Goal: Communication & Community: Answer question/provide support

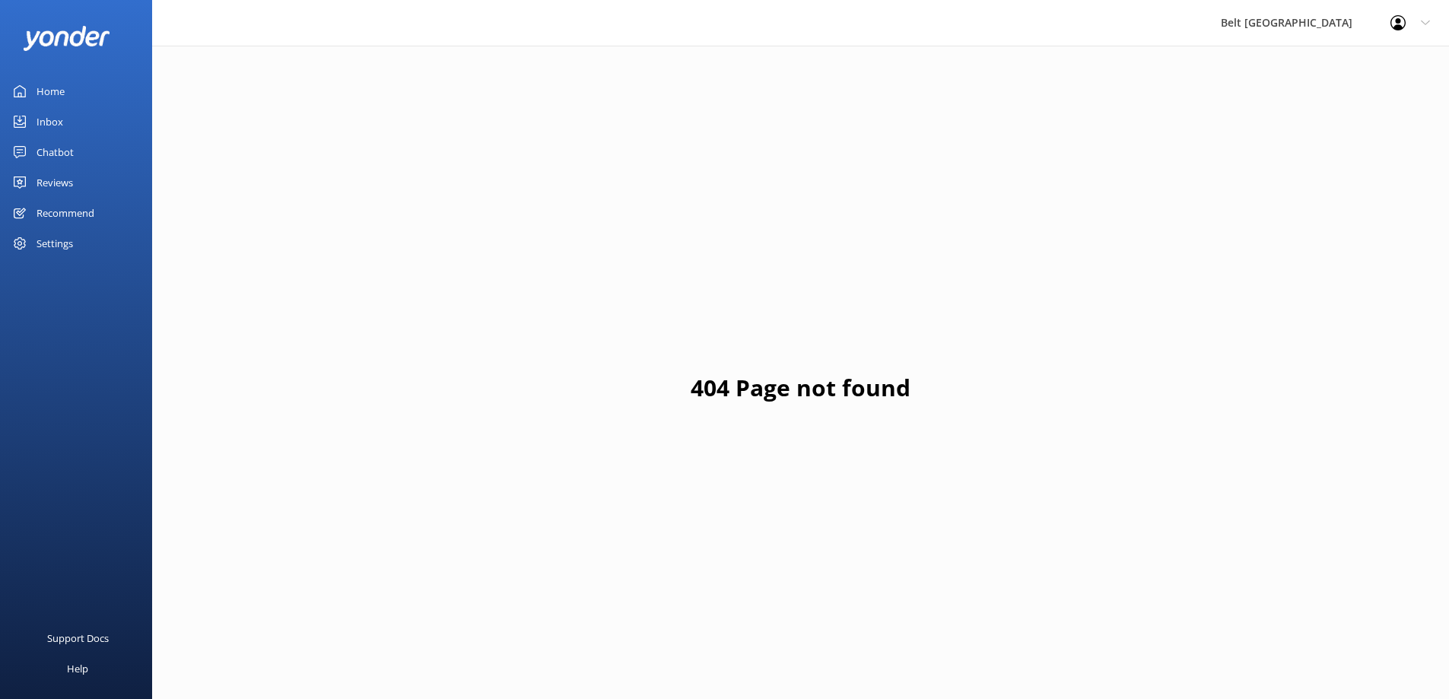
click at [48, 121] on div "Inbox" at bounding box center [50, 121] width 27 height 30
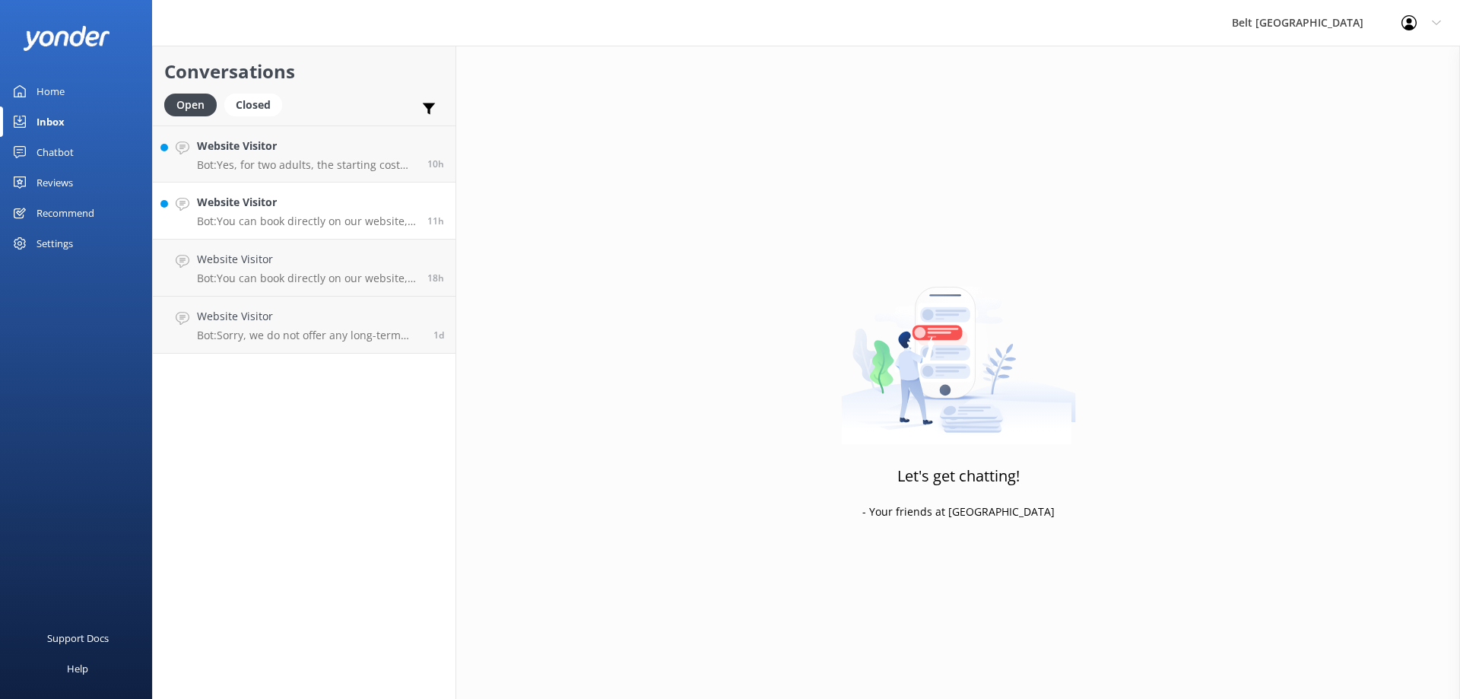
click at [259, 205] on h4 "Website Visitor" at bounding box center [306, 202] width 219 height 17
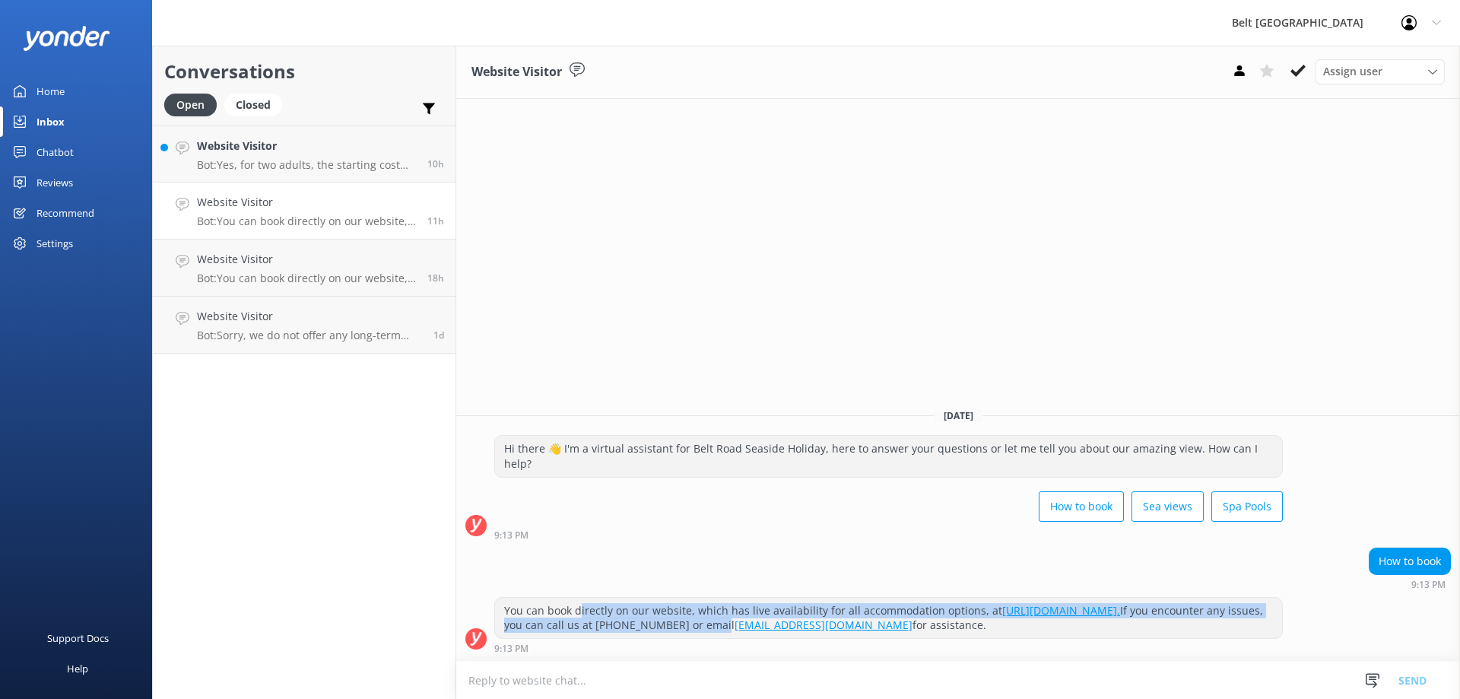
drag, startPoint x: 578, startPoint y: 611, endPoint x: 811, endPoint y: 618, distance: 232.8
click at [811, 618] on div "You can book directly on our website, which has live availability for all accom…" at bounding box center [888, 618] width 787 height 40
click at [250, 154] on div "Website Visitor Bot: Yes, for two adults, the starting cost would be $68 per ni…" at bounding box center [306, 154] width 219 height 33
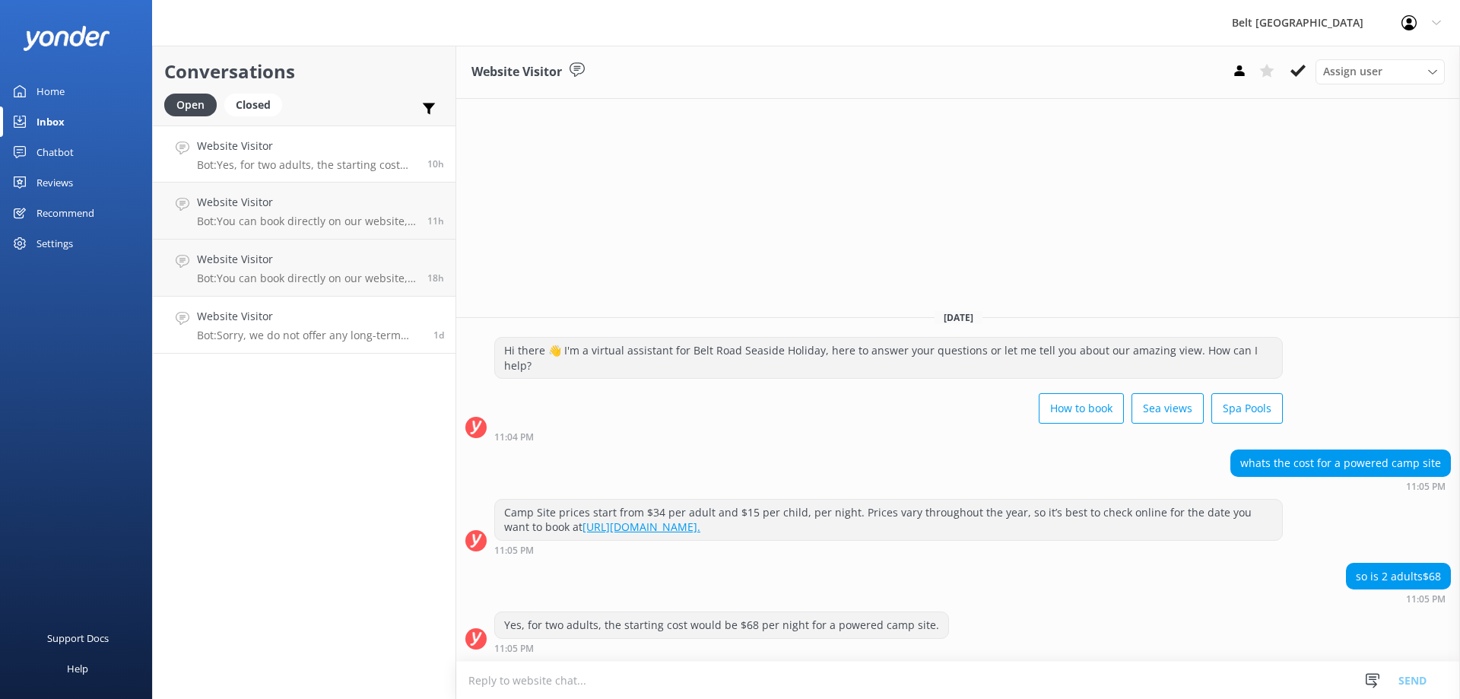
drag, startPoint x: 275, startPoint y: 322, endPoint x: 428, endPoint y: 318, distance: 152.9
click at [275, 322] on h4 "Website Visitor" at bounding box center [309, 316] width 225 height 17
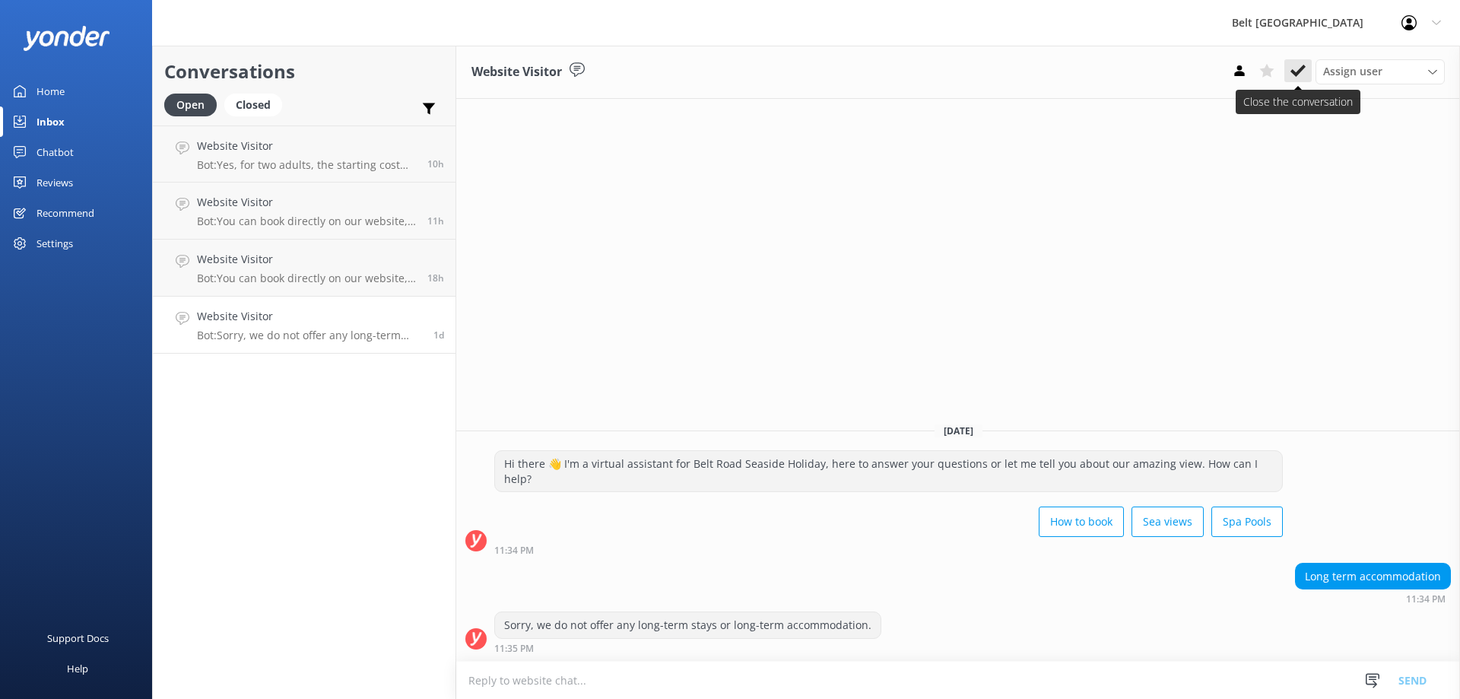
click at [1295, 75] on use at bounding box center [1298, 71] width 15 height 12
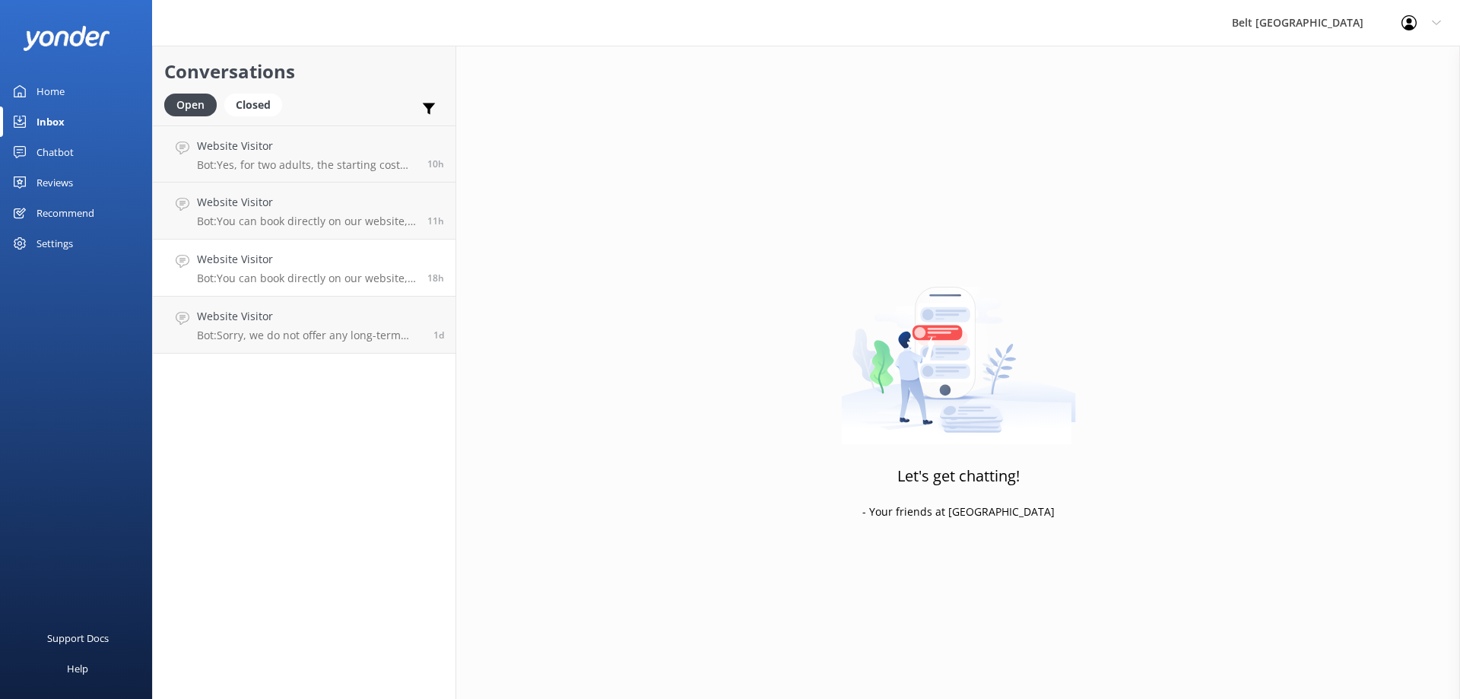
click at [308, 248] on link "Website Visitor Bot: You can book directly on our website, which has live avail…" at bounding box center [304, 268] width 303 height 57
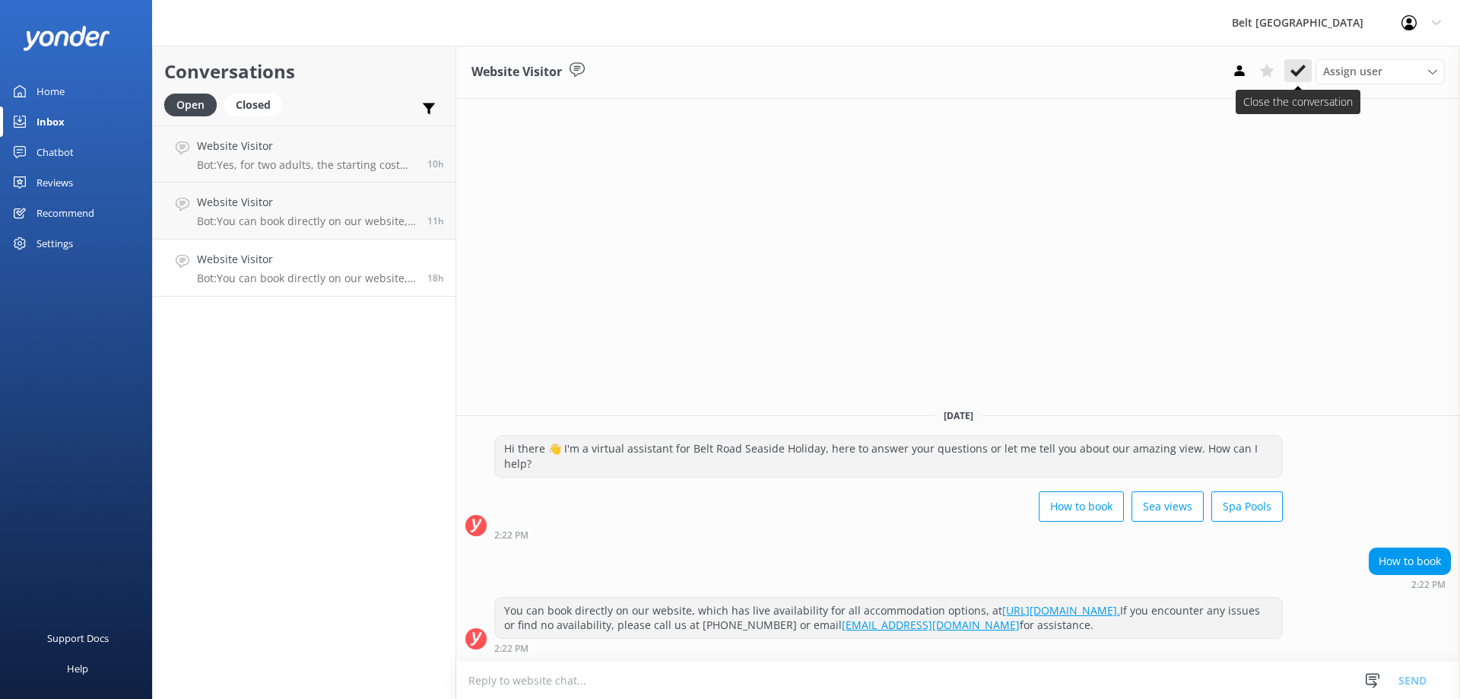
click at [1298, 68] on icon at bounding box center [1298, 70] width 15 height 15
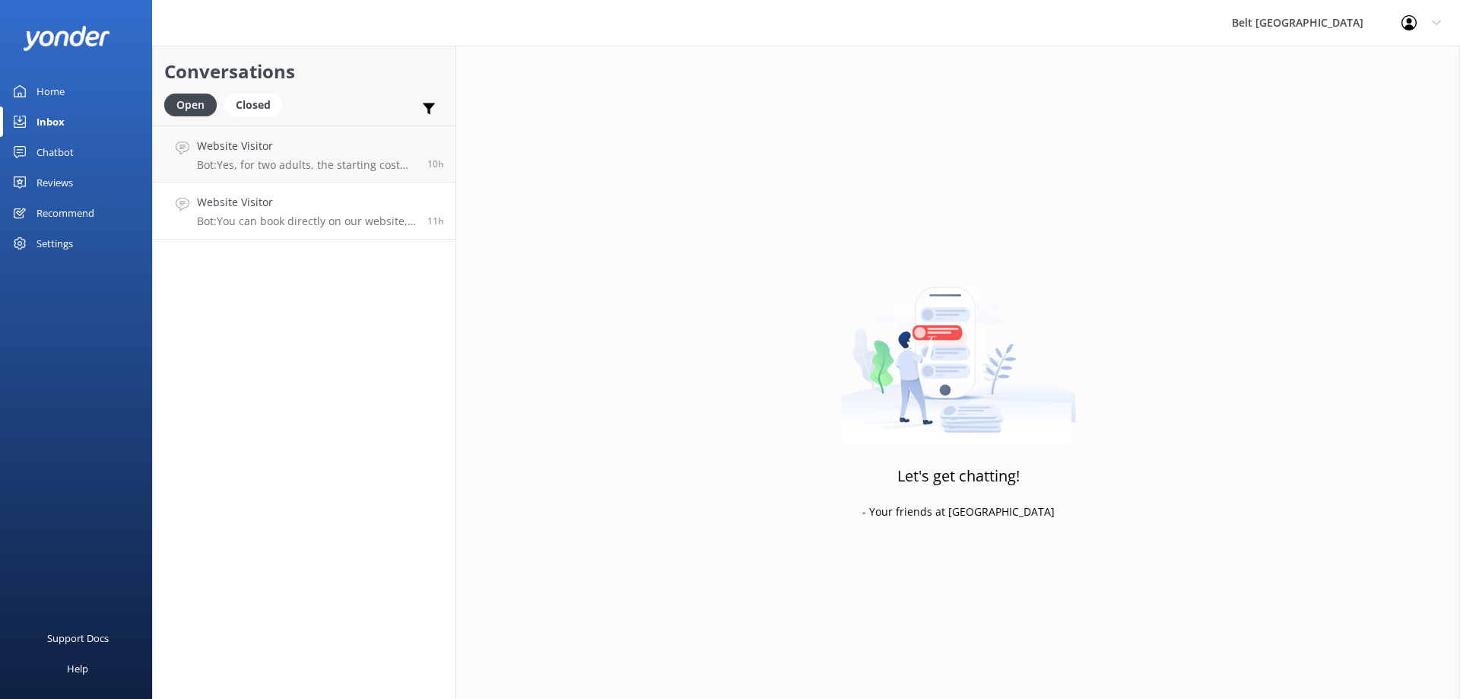
click at [291, 202] on h4 "Website Visitor" at bounding box center [306, 202] width 219 height 17
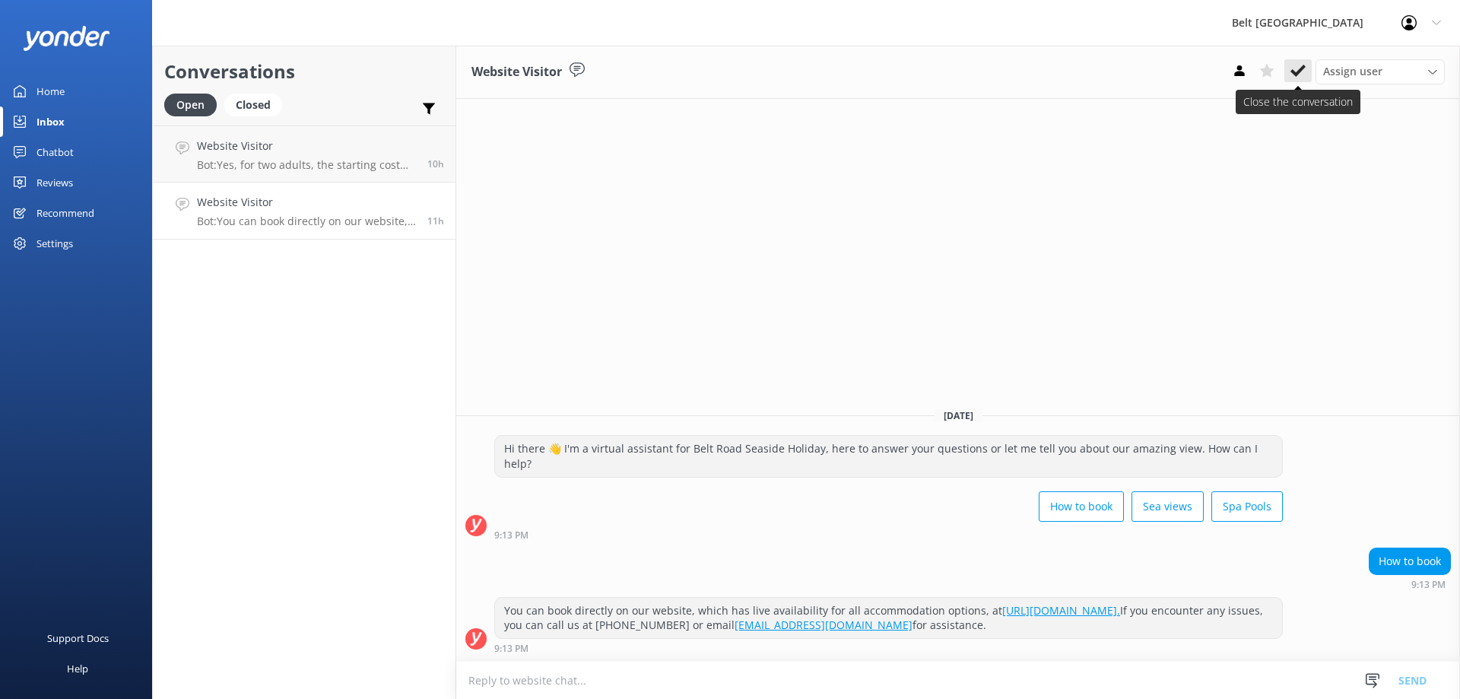
click at [1298, 67] on icon at bounding box center [1298, 70] width 15 height 15
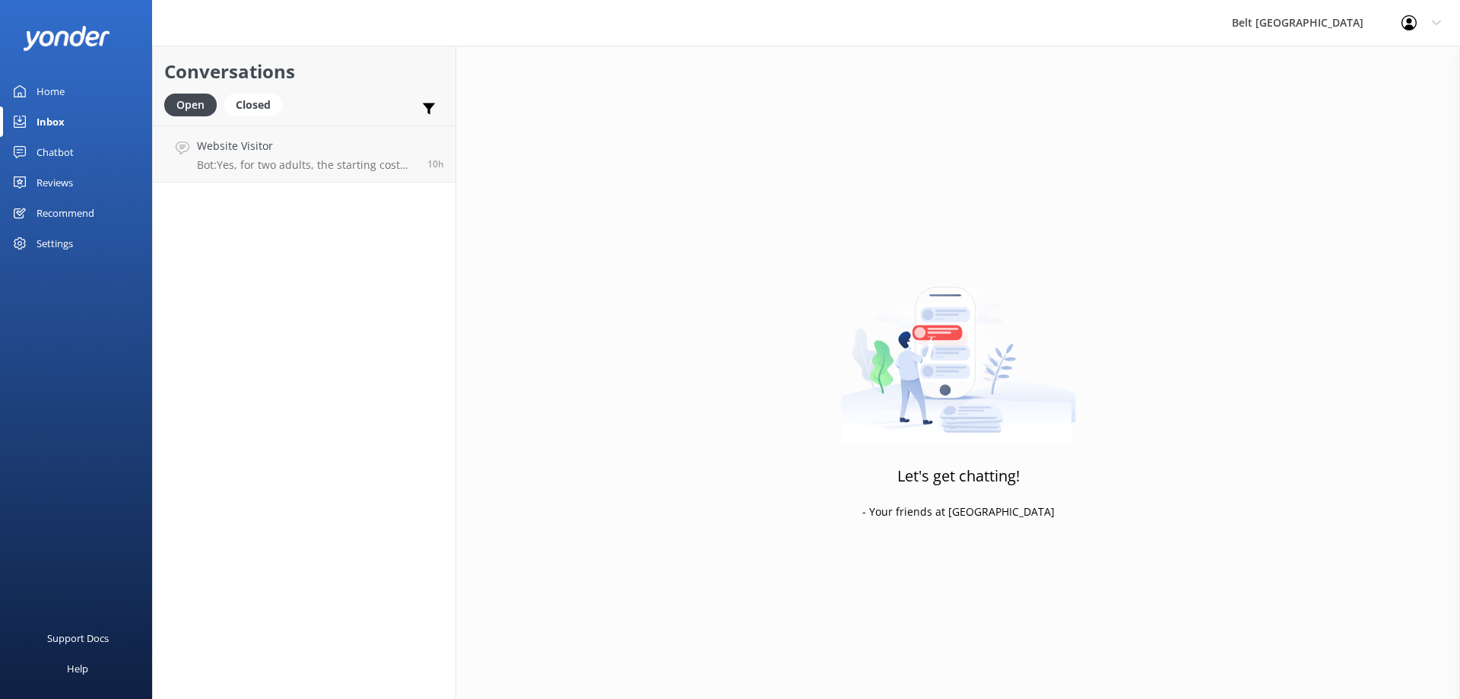
drag, startPoint x: 336, startPoint y: 170, endPoint x: 449, endPoint y: 188, distance: 114.0
click at [336, 170] on p "Bot: Yes, for two adults, the starting cost would be $68 per night for a powere…" at bounding box center [306, 165] width 219 height 14
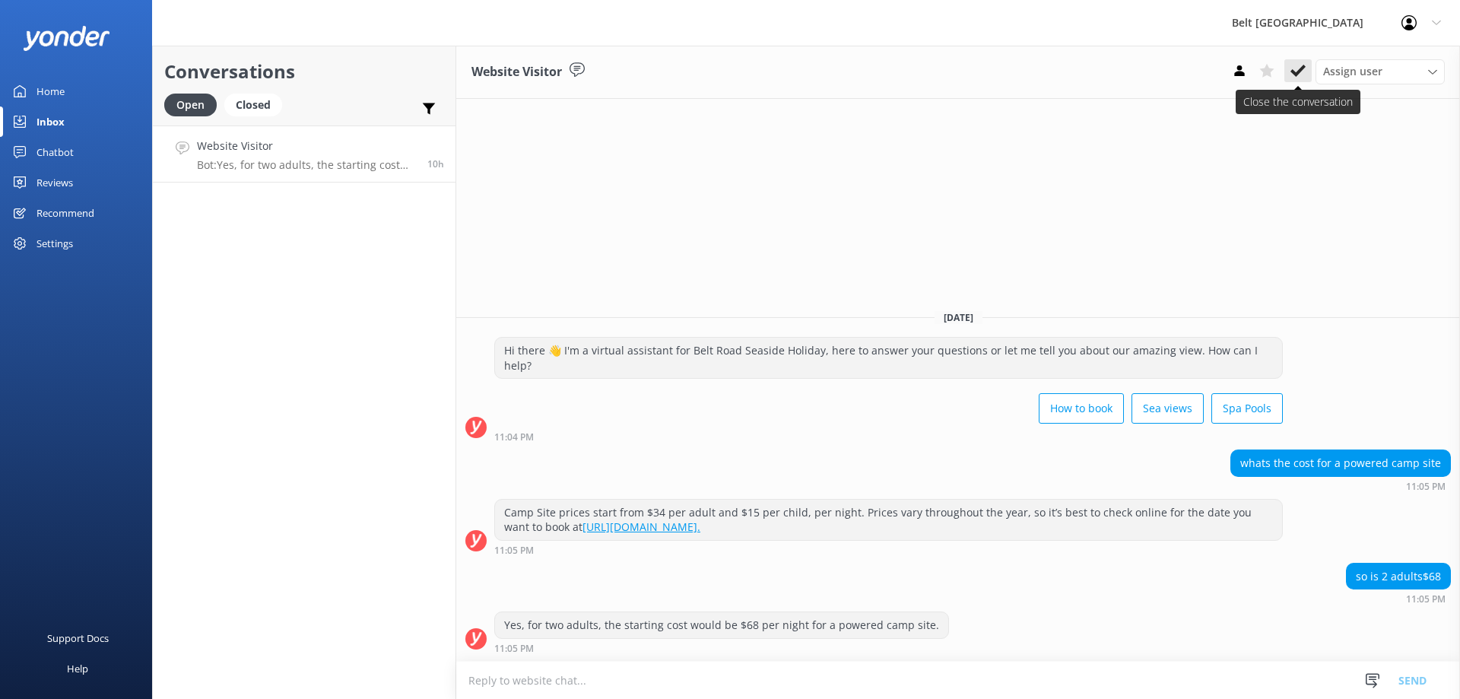
click at [1304, 68] on use at bounding box center [1298, 71] width 15 height 12
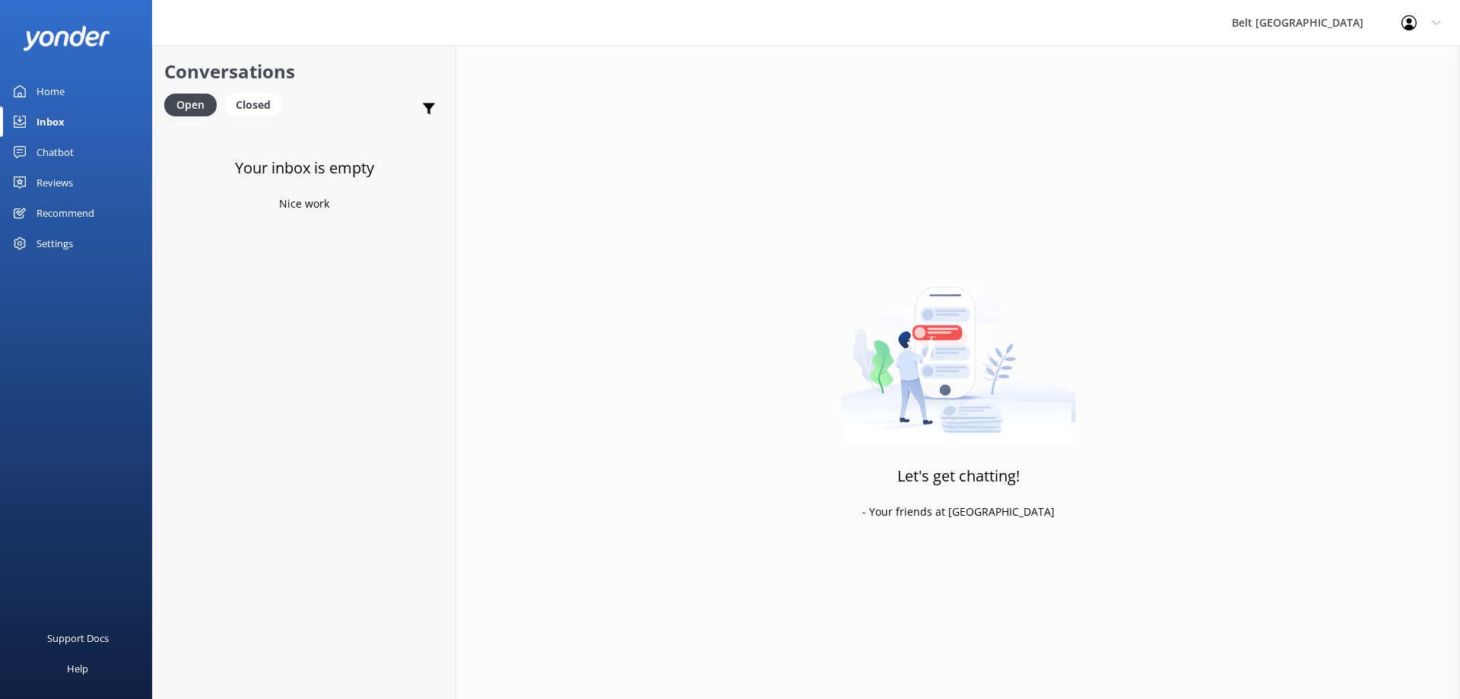
click at [62, 185] on div "Reviews" at bounding box center [55, 182] width 37 height 30
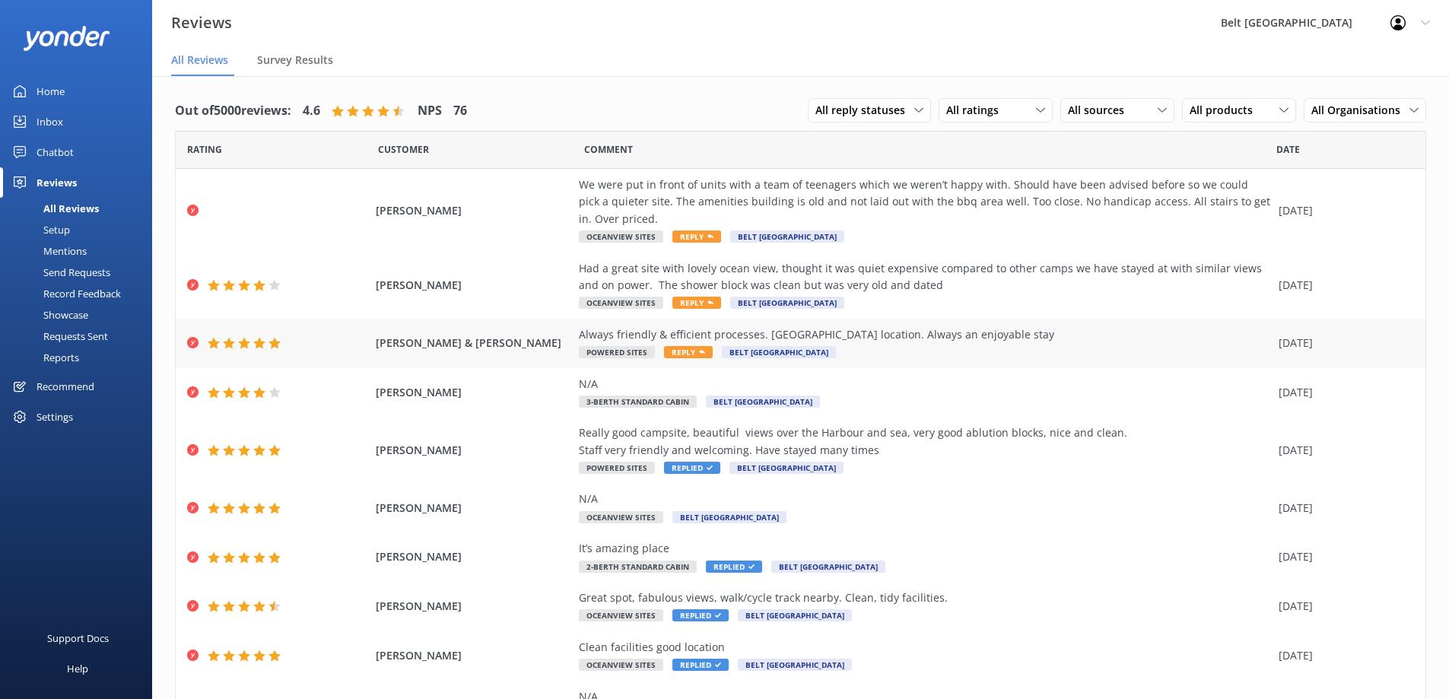
click at [683, 351] on span "Reply" at bounding box center [688, 352] width 49 height 12
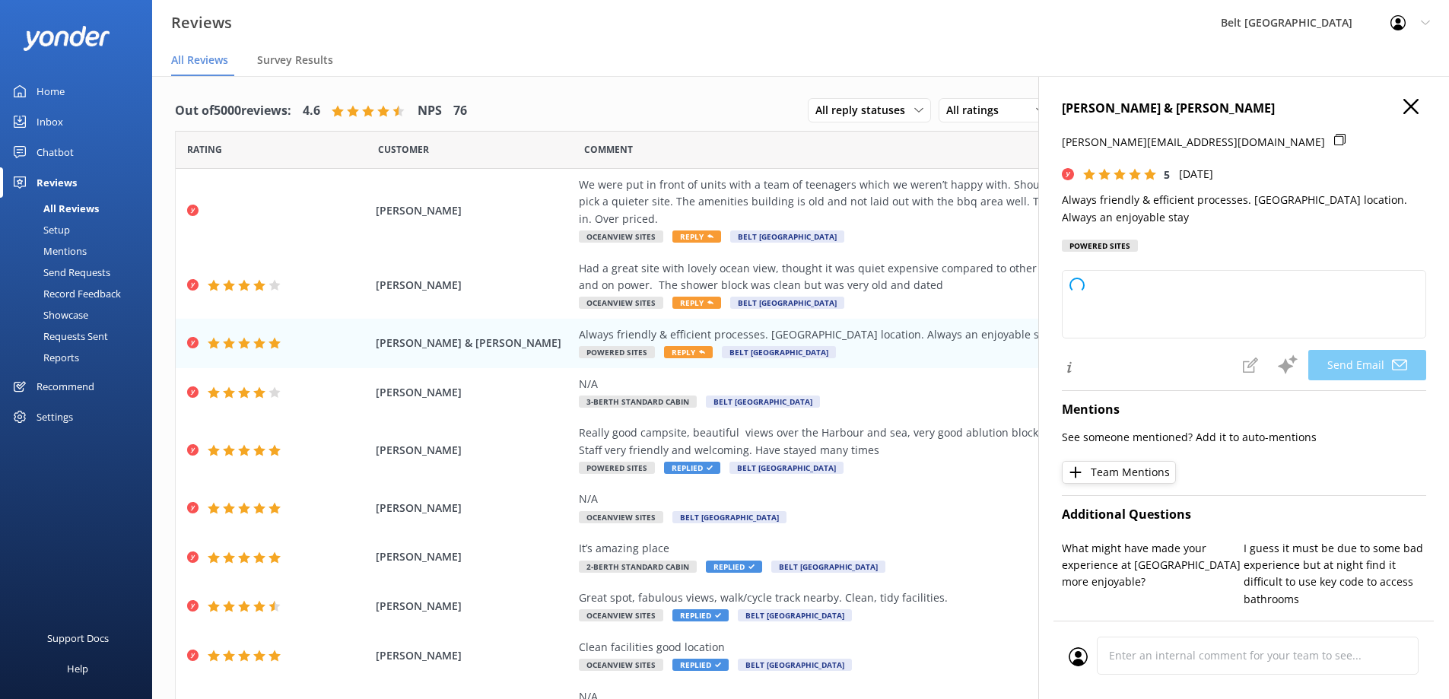
type textarea "Thank you so much for your wonderful review, [PERSON_NAME]! We're delighted to …"
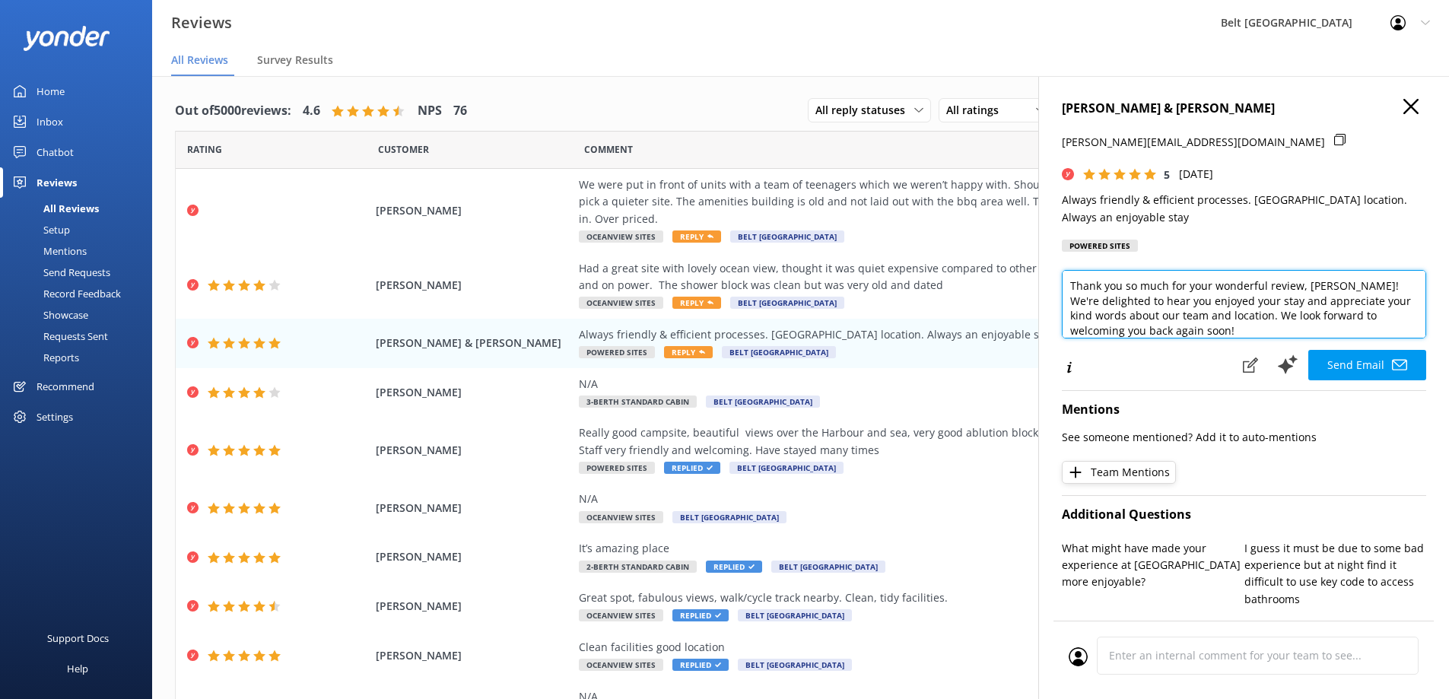
drag, startPoint x: 1329, startPoint y: 284, endPoint x: 1363, endPoint y: 293, distance: 34.5
click at [1363, 293] on textarea "Thank you so much for your wonderful review, [PERSON_NAME]! We're delighted to …" at bounding box center [1244, 304] width 364 height 68
